Goal: Task Accomplishment & Management: Use online tool/utility

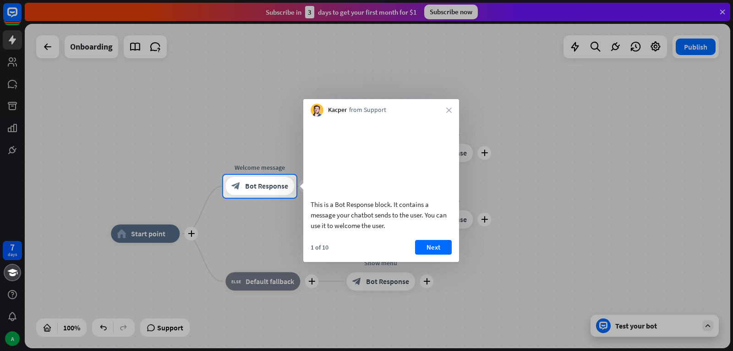
click at [452, 108] on div "Kacper from Support close" at bounding box center [381, 107] width 156 height 17
click at [435, 107] on div "Kacper from Support close" at bounding box center [381, 107] width 156 height 17
click at [433, 249] on div "This is a Bot Response block. It contains a message your chatbot sends to the u…" at bounding box center [381, 188] width 156 height 145
click at [435, 254] on button "Next" at bounding box center [433, 247] width 37 height 15
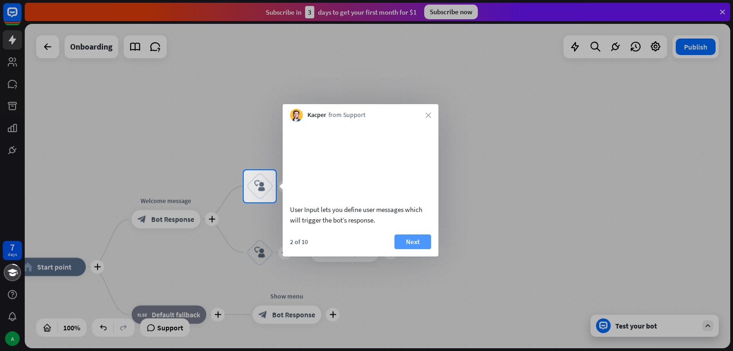
click at [414, 249] on button "Next" at bounding box center [413, 241] width 37 height 15
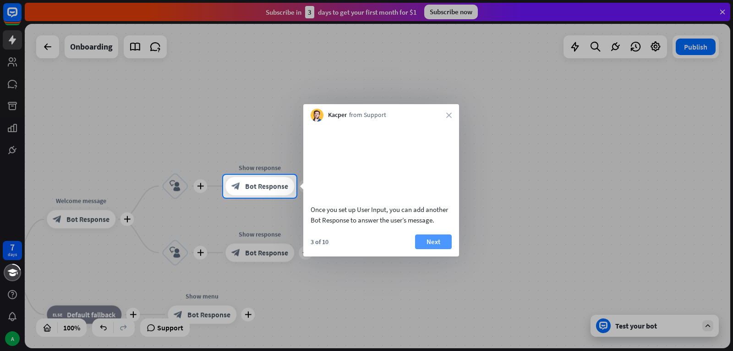
click at [433, 249] on button "Next" at bounding box center [433, 241] width 37 height 15
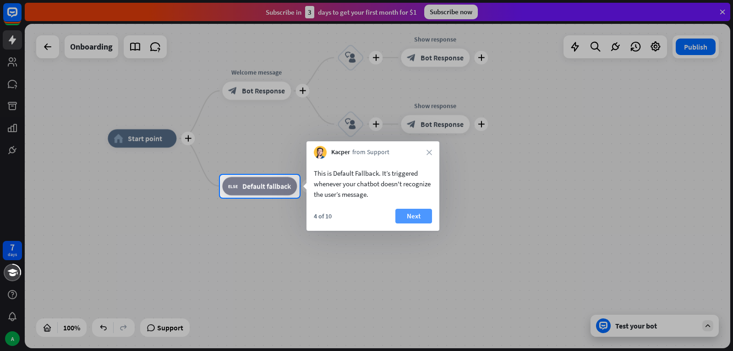
click at [418, 215] on button "Next" at bounding box center [414, 216] width 37 height 15
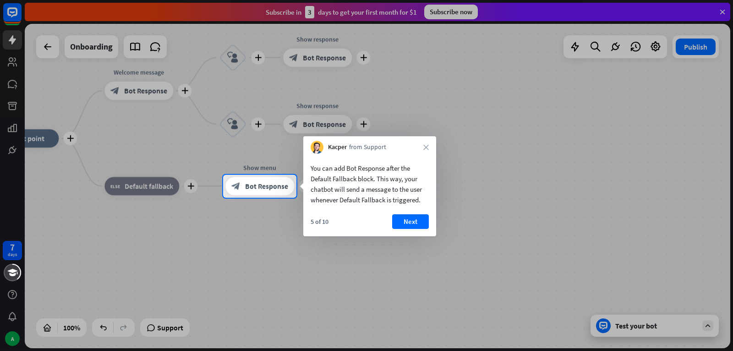
click at [410, 223] on button "Next" at bounding box center [410, 221] width 37 height 15
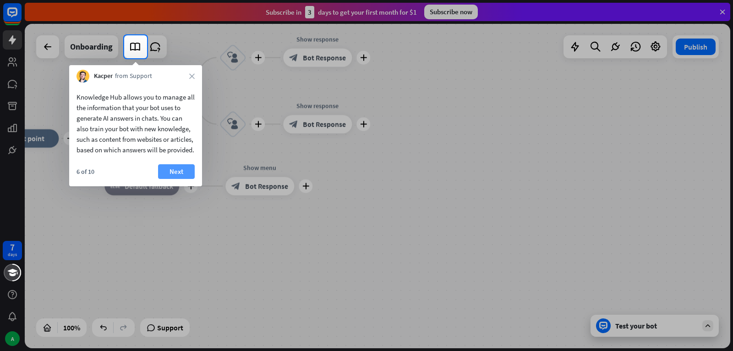
click at [173, 179] on button "Next" at bounding box center [176, 171] width 37 height 15
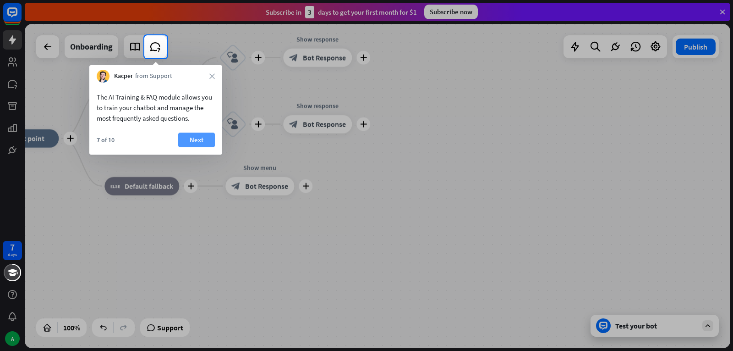
click at [187, 138] on button "Next" at bounding box center [196, 139] width 37 height 15
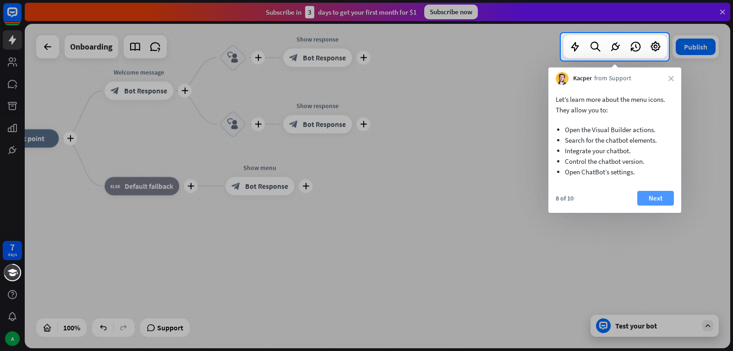
click at [668, 200] on button "Next" at bounding box center [656, 198] width 37 height 15
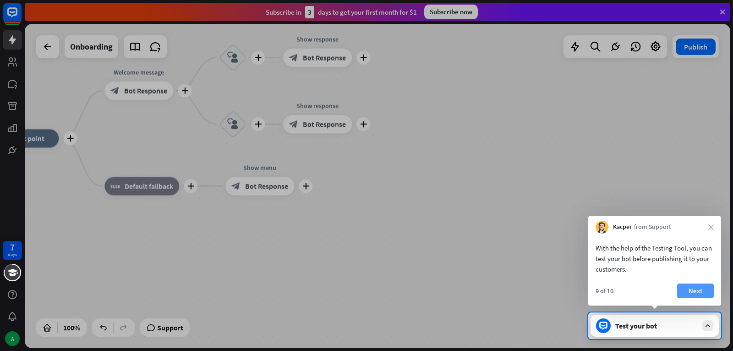
click at [702, 292] on button "Next" at bounding box center [696, 290] width 37 height 15
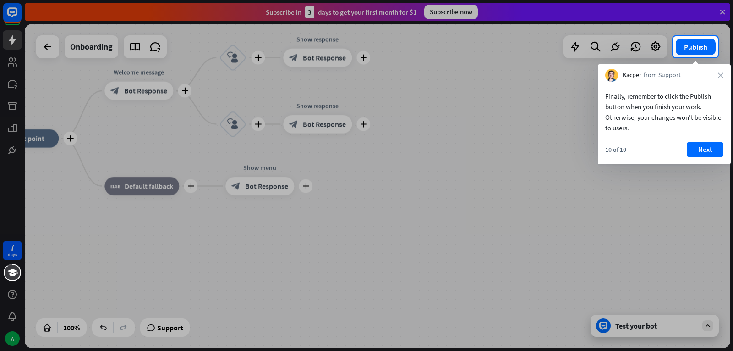
click at [727, 154] on div "10 of 10 Next" at bounding box center [664, 153] width 133 height 22
click at [705, 150] on button "Next" at bounding box center [705, 149] width 37 height 15
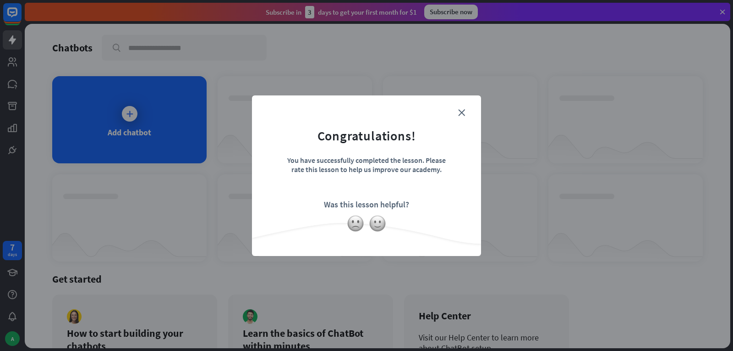
click at [461, 118] on form "Congratulations! You have successfully completed the lesson. Please rate this l…" at bounding box center [367, 162] width 206 height 110
click at [464, 113] on icon "close" at bounding box center [461, 112] width 7 height 7
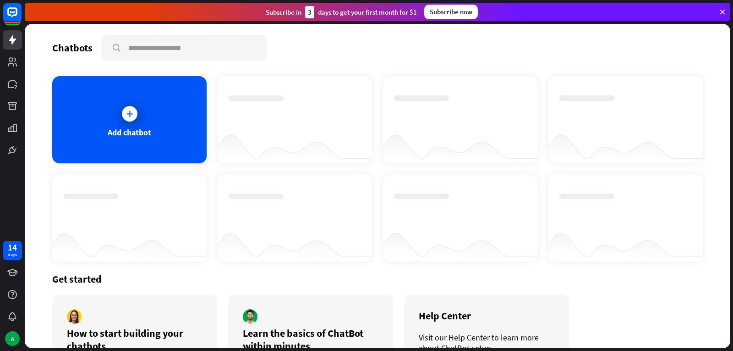
click at [103, 111] on div "Add chatbot" at bounding box center [129, 119] width 154 height 87
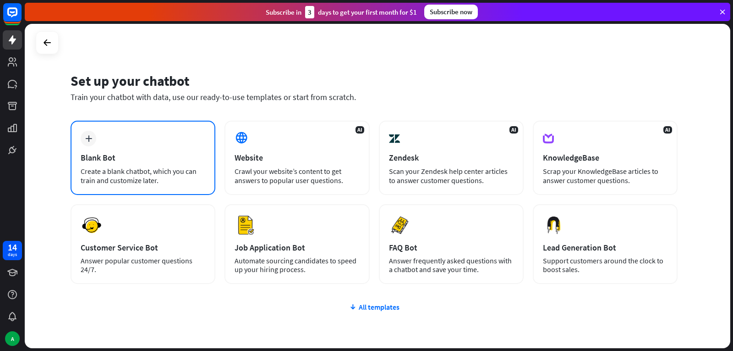
click at [137, 138] on div "plus Blank Bot Create a blank chatbot, which you can train and customize later." at bounding box center [143, 158] width 145 height 74
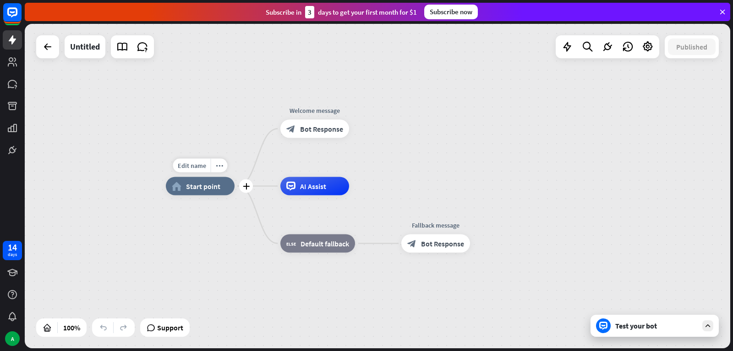
click at [219, 187] on span "Start point" at bounding box center [203, 186] width 34 height 9
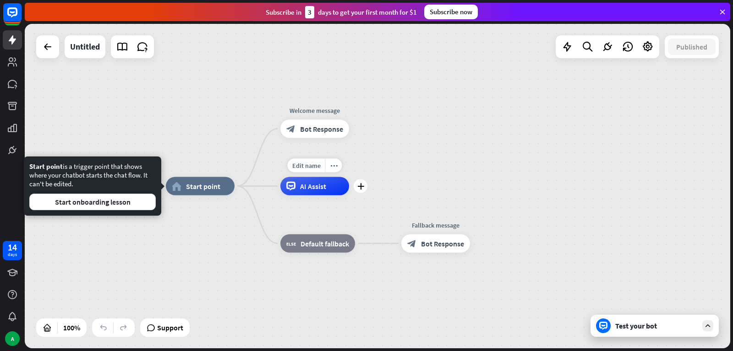
click at [309, 185] on span "AI Assist" at bounding box center [313, 186] width 26 height 9
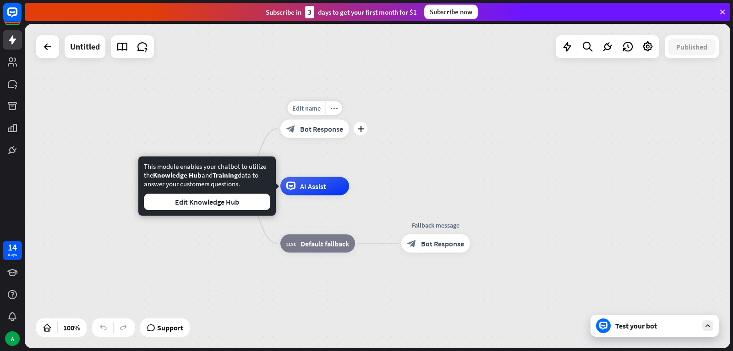
click at [318, 138] on div "Edit name more_horiz plus Welcome message block_bot_response Bot Response" at bounding box center [315, 129] width 69 height 18
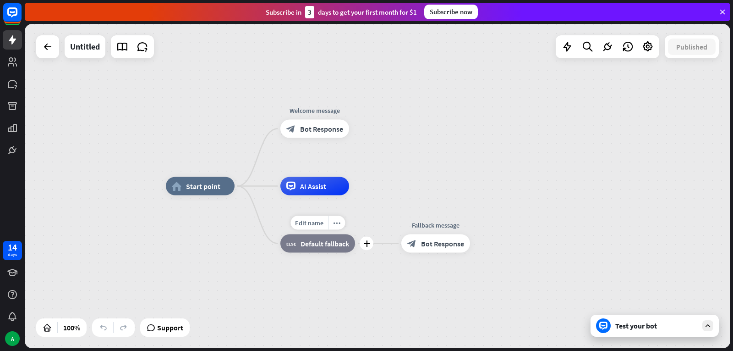
click at [319, 220] on span "Edit name" at bounding box center [309, 223] width 28 height 8
click at [12, 78] on link at bounding box center [12, 83] width 19 height 19
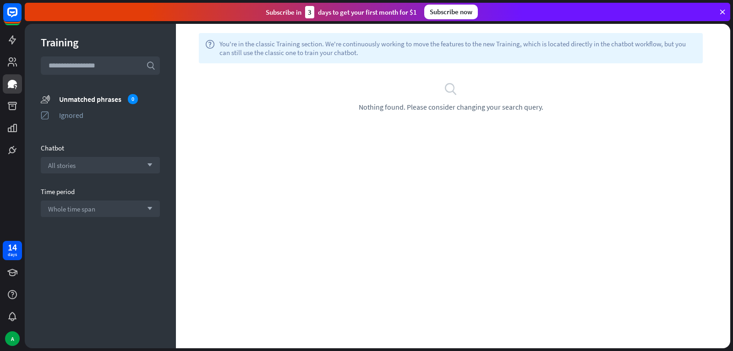
click at [97, 155] on section "Chatbot All stories arrow_down" at bounding box center [100, 158] width 119 height 30
click at [97, 164] on div "All stories arrow_down" at bounding box center [100, 165] width 119 height 17
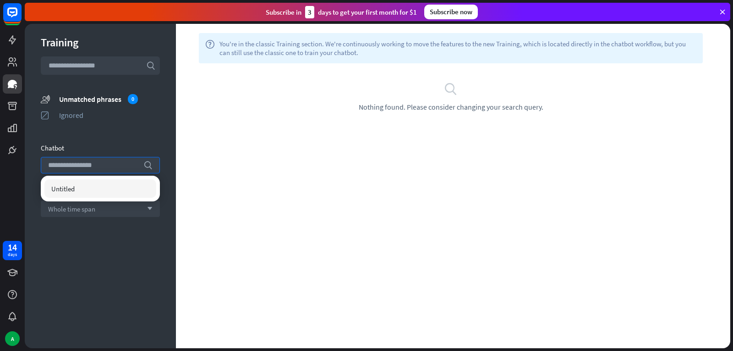
click at [97, 179] on div "Untitled" at bounding box center [100, 189] width 119 height 26
click at [97, 188] on div "Untitled" at bounding box center [100, 188] width 112 height 18
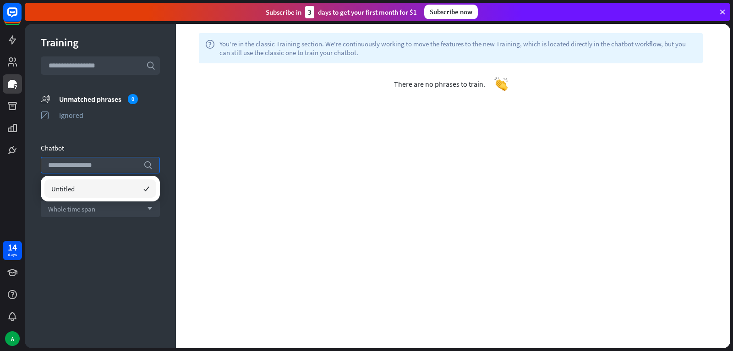
click at [135, 229] on div "Training search unmatched_phrases Unmatched phrases 0 ignored Ignored Chatbot s…" at bounding box center [100, 186] width 151 height 324
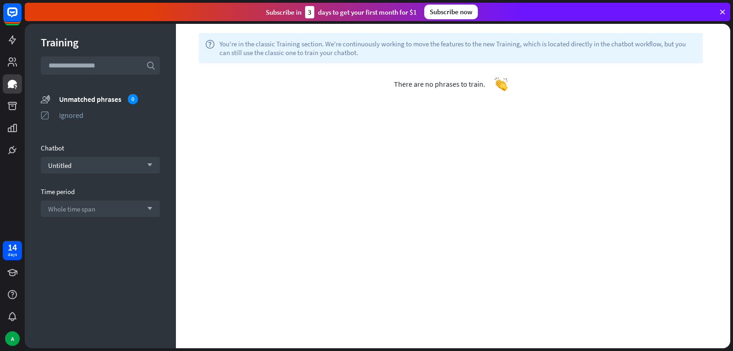
drag, startPoint x: 355, startPoint y: 85, endPoint x: 367, endPoint y: 88, distance: 12.5
click at [364, 88] on div "There are no phrases to train." at bounding box center [451, 83] width 550 height 41
click at [110, 80] on div "Training search unmatched_phrases Unmatched phrases 0 ignored Ignored Chatbot U…" at bounding box center [100, 186] width 151 height 324
click at [10, 34] on icon at bounding box center [12, 39] width 11 height 11
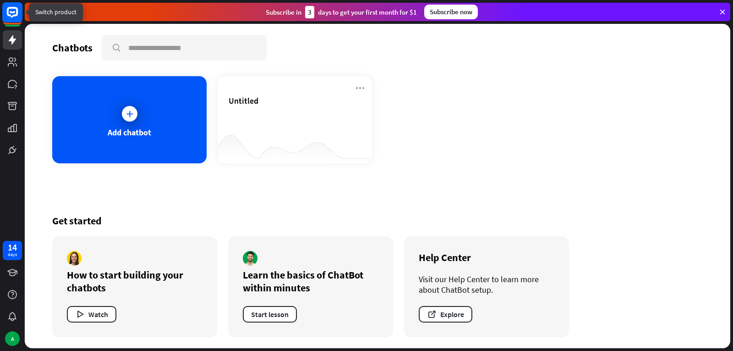
click at [13, 17] on icon at bounding box center [12, 12] width 11 height 11
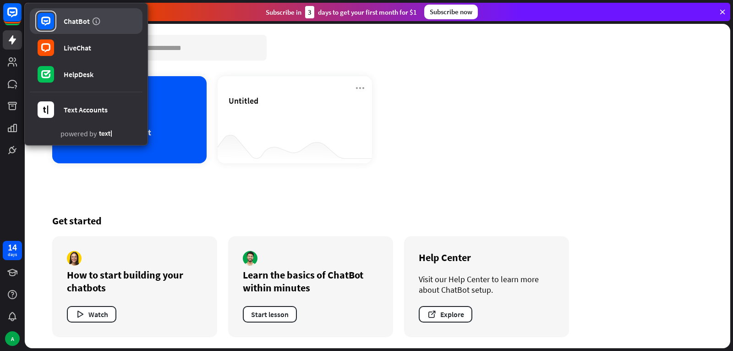
click at [82, 28] on link "ChatBot" at bounding box center [86, 21] width 113 height 26
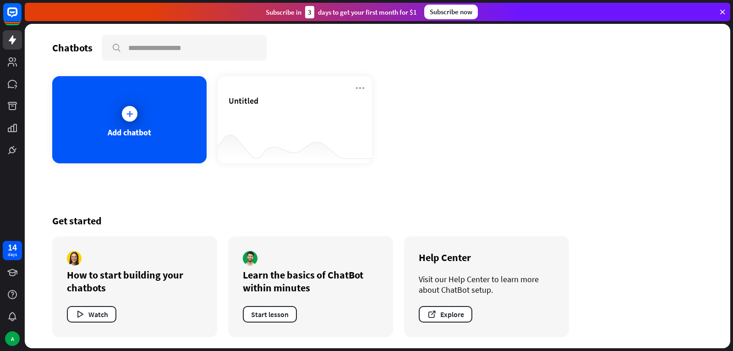
click at [127, 73] on div "Chatbots search Add chatbot Untitled Get started How to start building your cha…" at bounding box center [378, 186] width 706 height 324
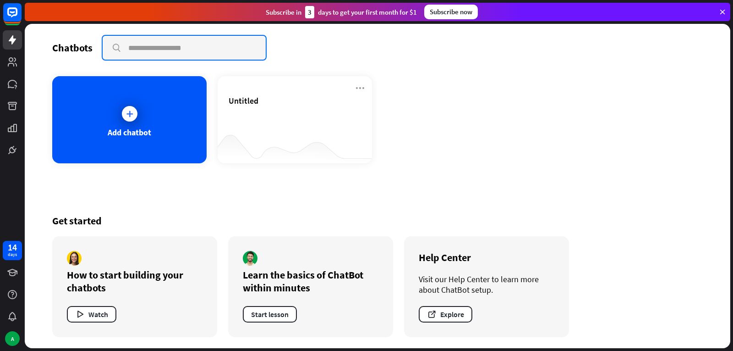
click at [153, 47] on input "text" at bounding box center [184, 48] width 163 height 24
type input "**"
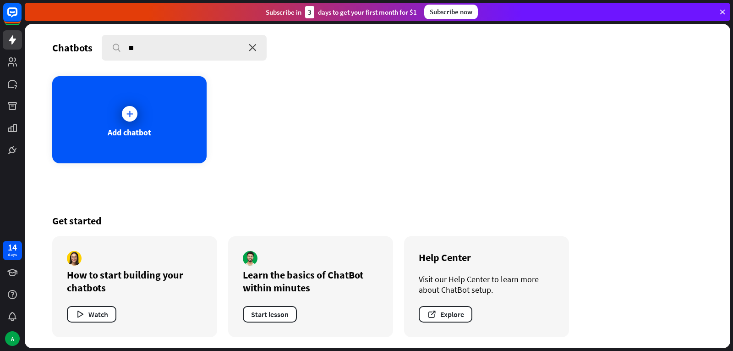
click at [252, 47] on icon "close" at bounding box center [253, 47] width 8 height 7
click at [45, 114] on div "Chatbots search Add chatbot Untitled Get started How to start building your cha…" at bounding box center [378, 186] width 706 height 324
click at [98, 114] on div "Add chatbot" at bounding box center [129, 119] width 154 height 87
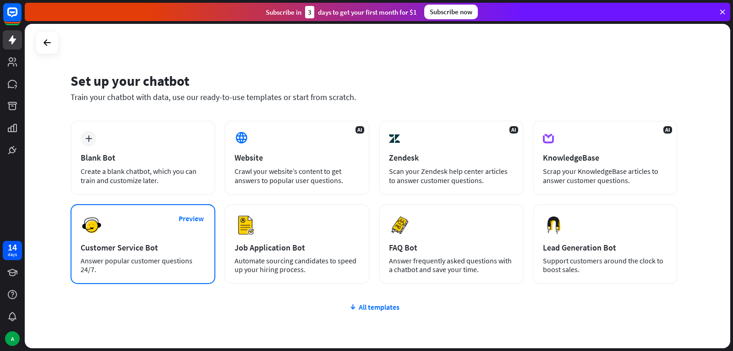
click at [172, 260] on div "Answer popular customer questions 24/7." at bounding box center [143, 264] width 125 height 17
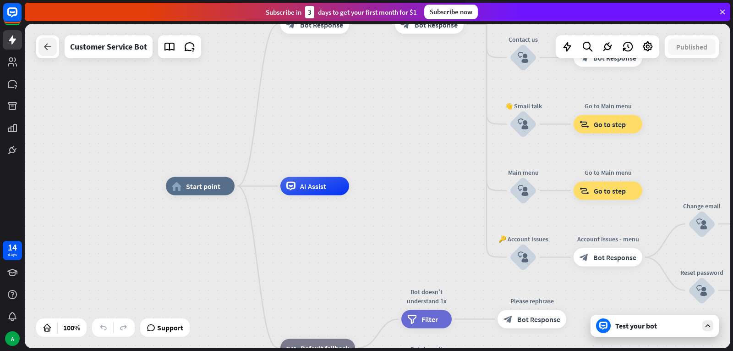
click at [46, 52] on div at bounding box center [48, 47] width 18 height 18
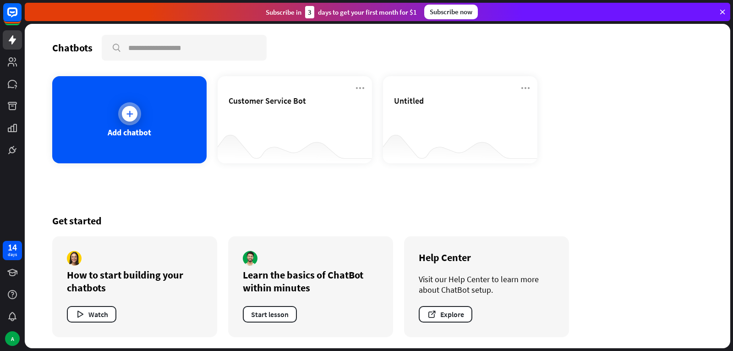
click at [115, 104] on div "Add chatbot" at bounding box center [129, 119] width 154 height 87
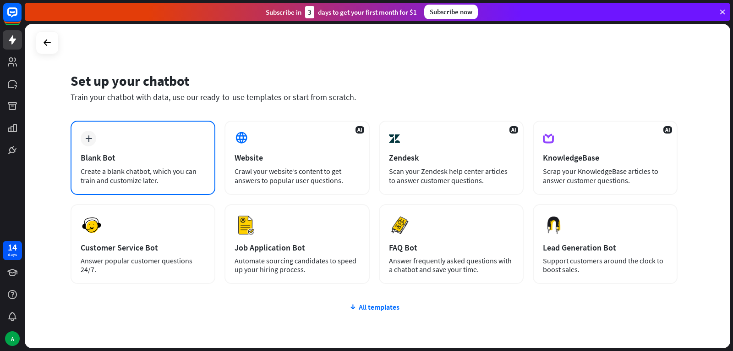
click at [156, 142] on div "plus Blank Bot Create a blank chatbot, which you can train and customize later." at bounding box center [143, 158] width 145 height 74
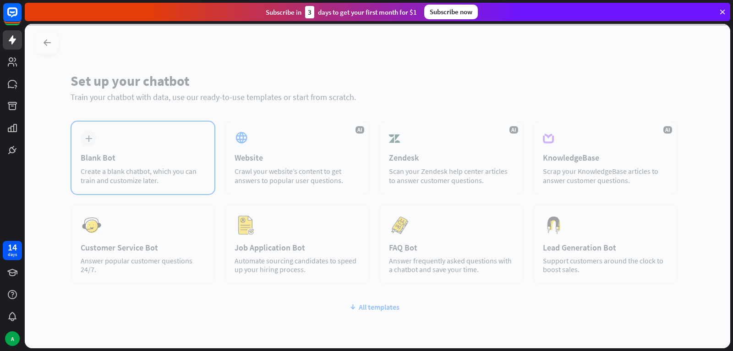
click at [156, 142] on div at bounding box center [378, 186] width 706 height 324
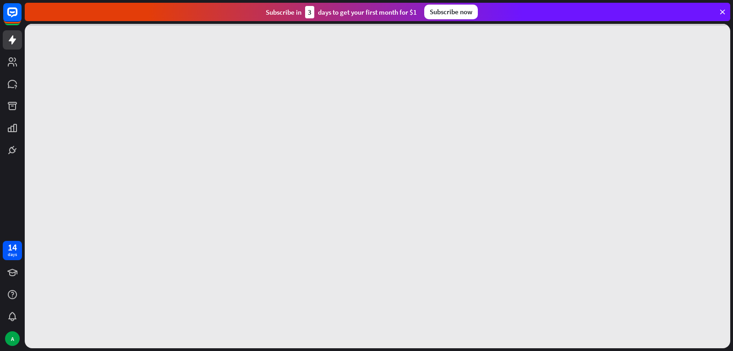
click at [156, 142] on div at bounding box center [378, 186] width 706 height 324
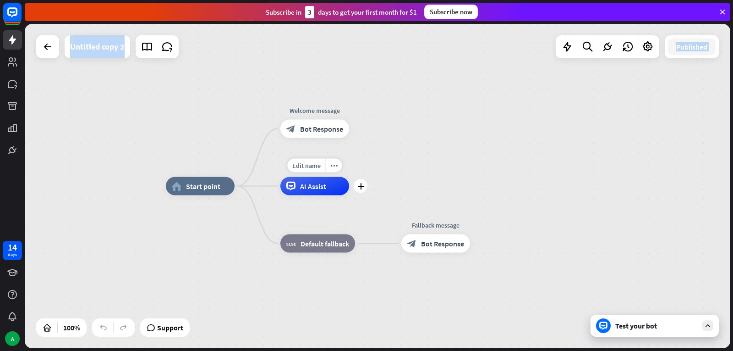
drag, startPoint x: 270, startPoint y: 170, endPoint x: 290, endPoint y: 178, distance: 21.6
click at [281, 177] on div "Edit name more_horiz plus AI Assist" at bounding box center [315, 186] width 69 height 18
click at [298, 181] on div "AI Assist" at bounding box center [315, 186] width 69 height 18
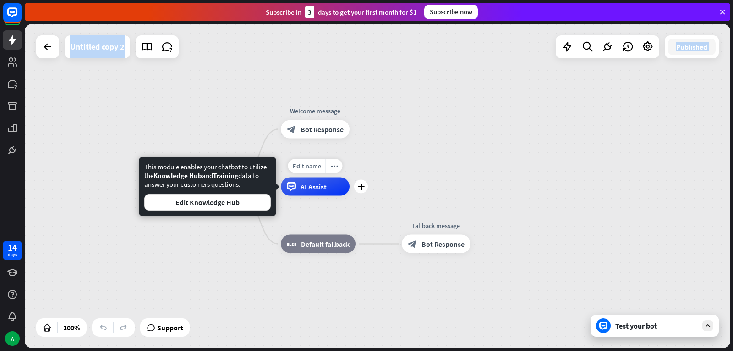
click at [350, 195] on div "Edit name more_horiz plus AI Assist" at bounding box center [315, 186] width 69 height 18
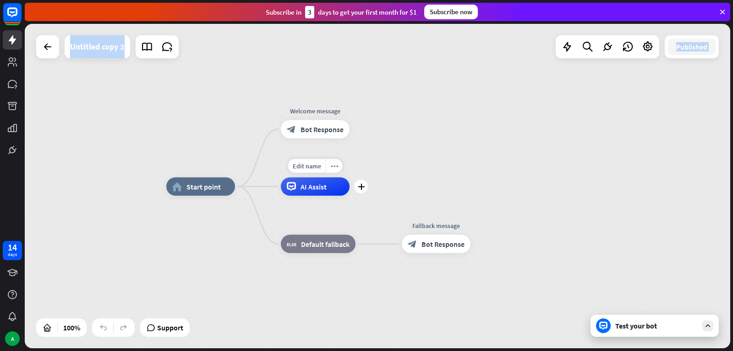
click at [350, 194] on div "Edit name more_horiz plus AI Assist" at bounding box center [315, 186] width 69 height 18
click at [364, 191] on div "plus" at bounding box center [361, 187] width 14 height 14
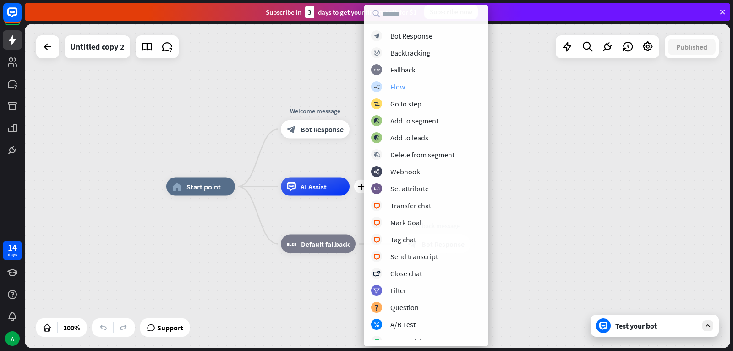
click at [413, 91] on div "builder_tree Flow" at bounding box center [426, 86] width 110 height 11
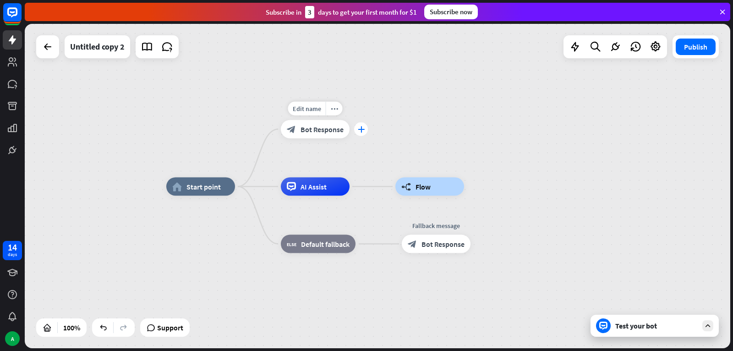
click at [364, 127] on icon "plus" at bounding box center [361, 129] width 7 height 6
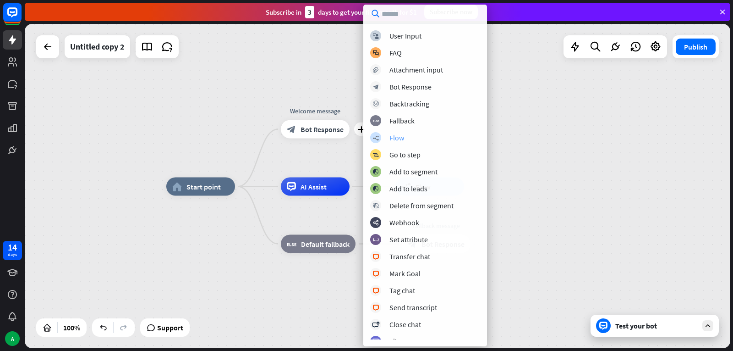
click at [410, 140] on div "builder_tree Flow" at bounding box center [425, 137] width 110 height 11
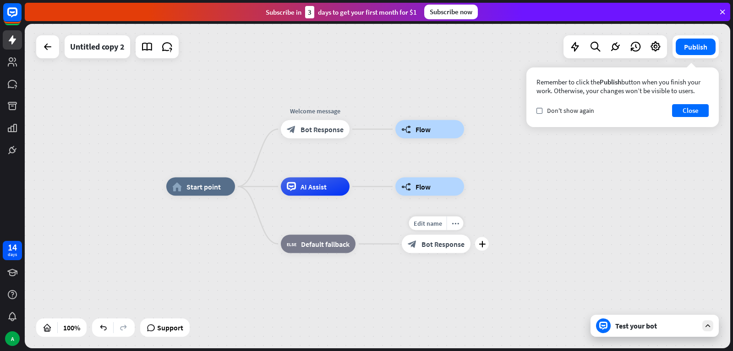
click at [471, 250] on div "Edit name more_horiz plus block_bot_response Bot Response" at bounding box center [436, 244] width 69 height 18
click at [487, 248] on div "plus" at bounding box center [482, 244] width 14 height 14
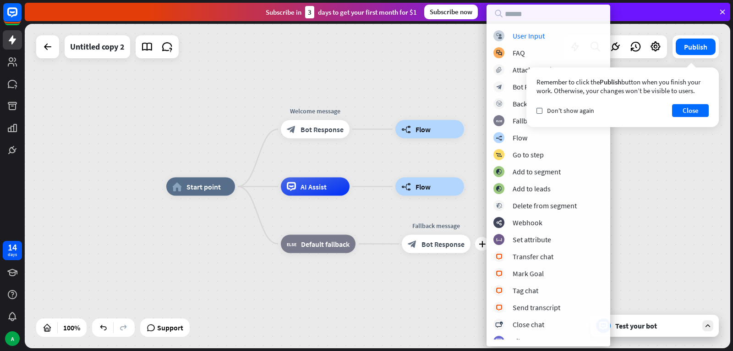
click at [513, 248] on div "block_user_input User Input block_faq FAQ block_attachment Attachment input blo…" at bounding box center [549, 184] width 124 height 309
click at [515, 244] on div "block_set_attribute Set attribute" at bounding box center [549, 239] width 110 height 11
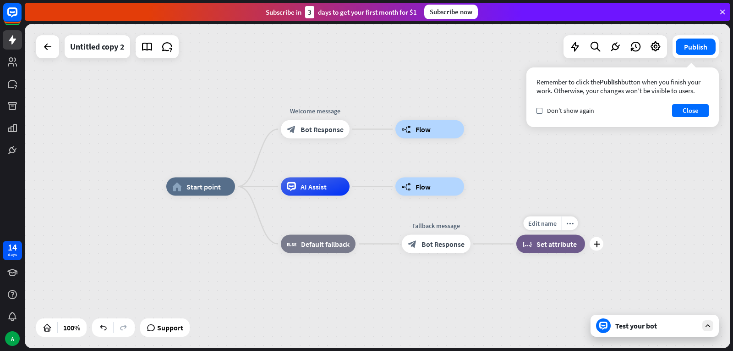
click at [557, 250] on div "block_set_attribute Set attribute" at bounding box center [551, 244] width 69 height 18
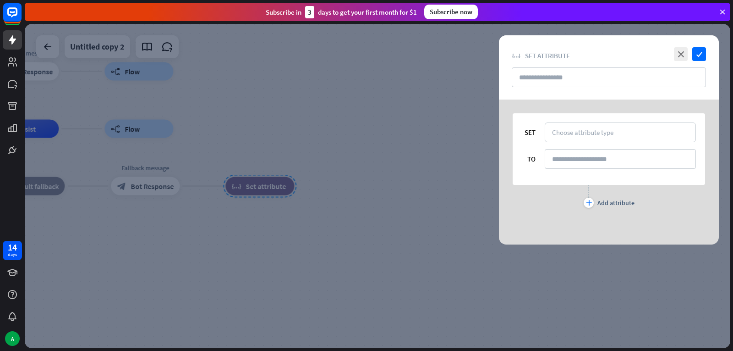
click at [491, 233] on div "SET Choose attribute type TO plus Add attribute" at bounding box center [609, 171] width 243 height 145
drag, startPoint x: 591, startPoint y: 153, endPoint x: 597, endPoint y: 127, distance: 26.9
click at [591, 153] on input at bounding box center [620, 159] width 151 height 20
click at [597, 127] on div "Choose attribute type" at bounding box center [620, 132] width 151 height 20
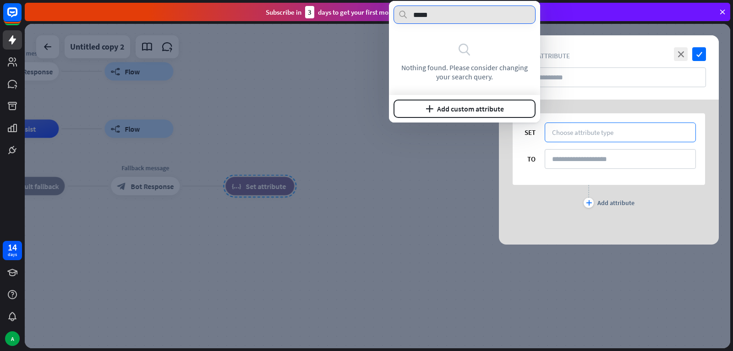
type input "*****"
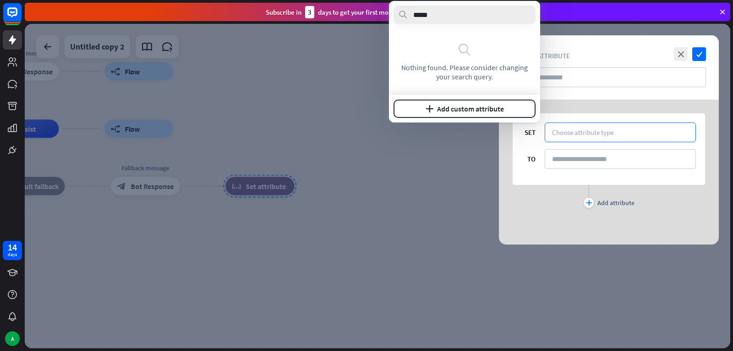
click at [420, 127] on div at bounding box center [378, 186] width 706 height 324
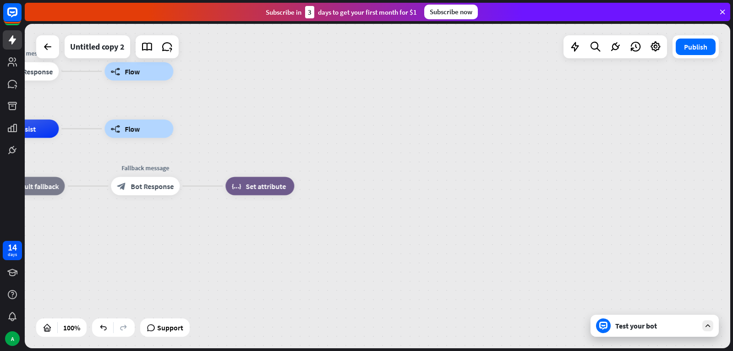
drag, startPoint x: 372, startPoint y: 138, endPoint x: 331, endPoint y: 170, distance: 51.9
click at [372, 138] on div "home_2 Start point Welcome message block_bot_response Bot Response builder_tree…" at bounding box center [228, 291] width 706 height 324
click at [331, 170] on div "home_2 Start point Welcome message block_bot_response Bot Response builder_tree…" at bounding box center [228, 291] width 706 height 324
